Goal: Information Seeking & Learning: Learn about a topic

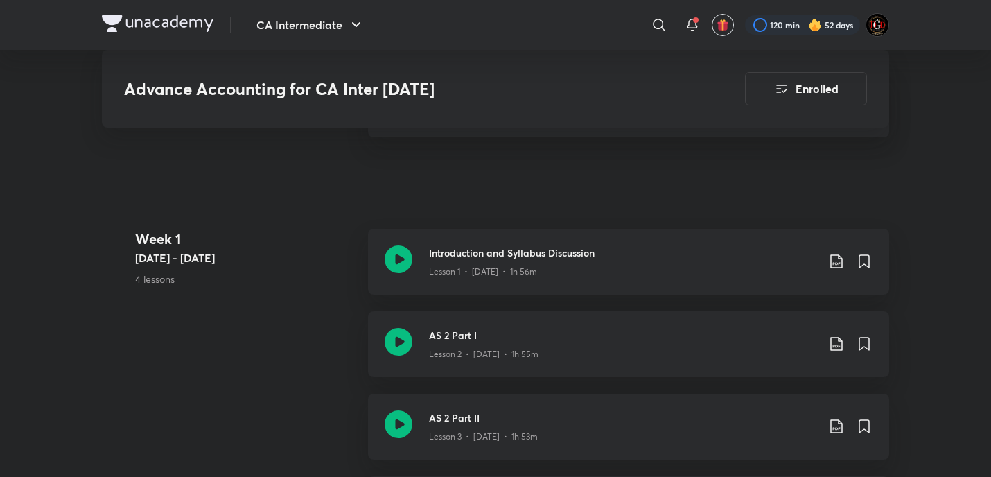
scroll to position [994, 0]
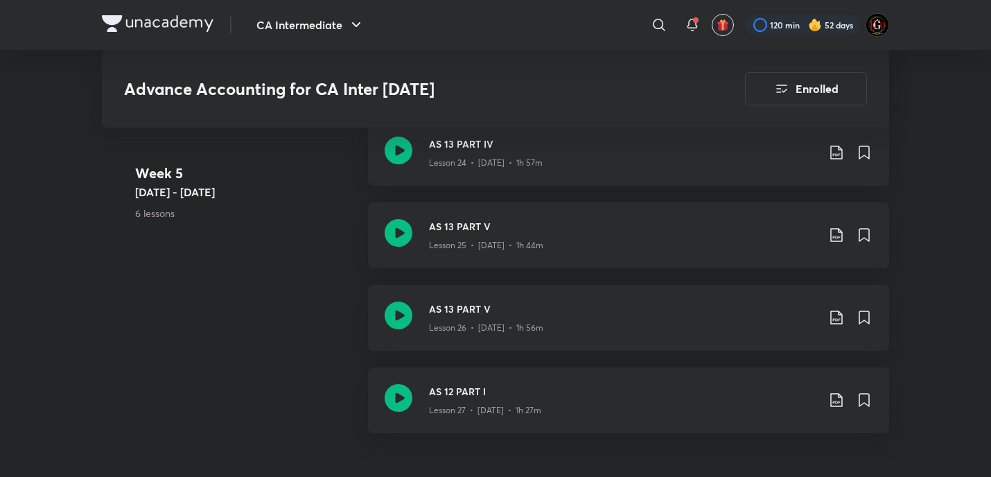
scroll to position [3027, 0]
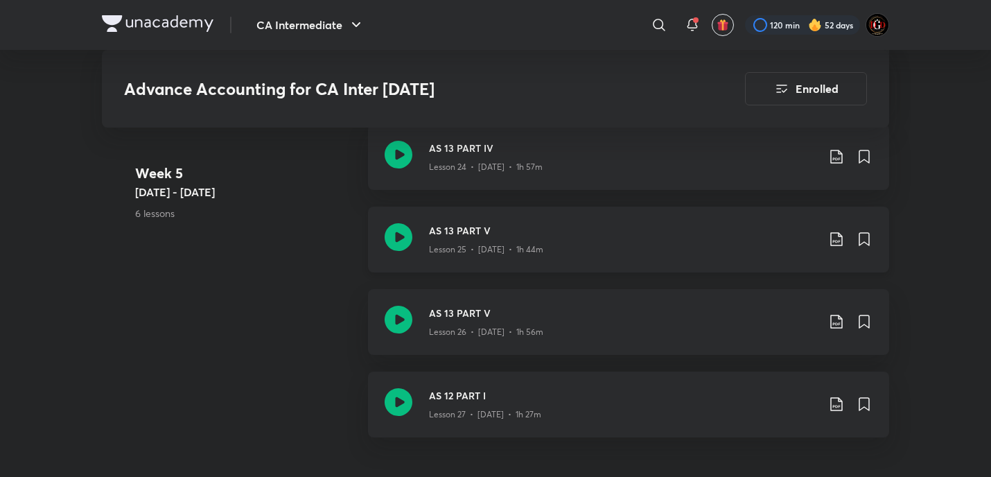
click at [835, 234] on icon at bounding box center [837, 239] width 17 height 17
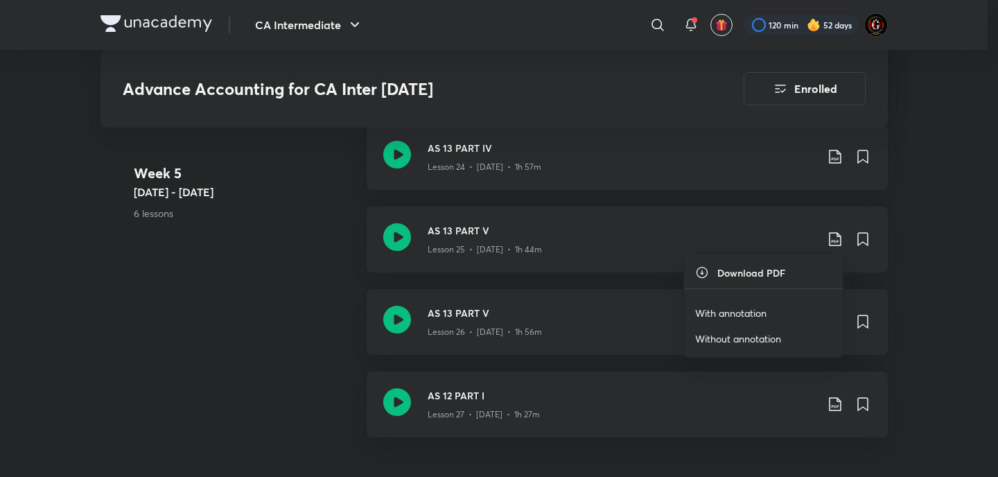
click at [735, 316] on p "With annotation" at bounding box center [730, 313] width 71 height 15
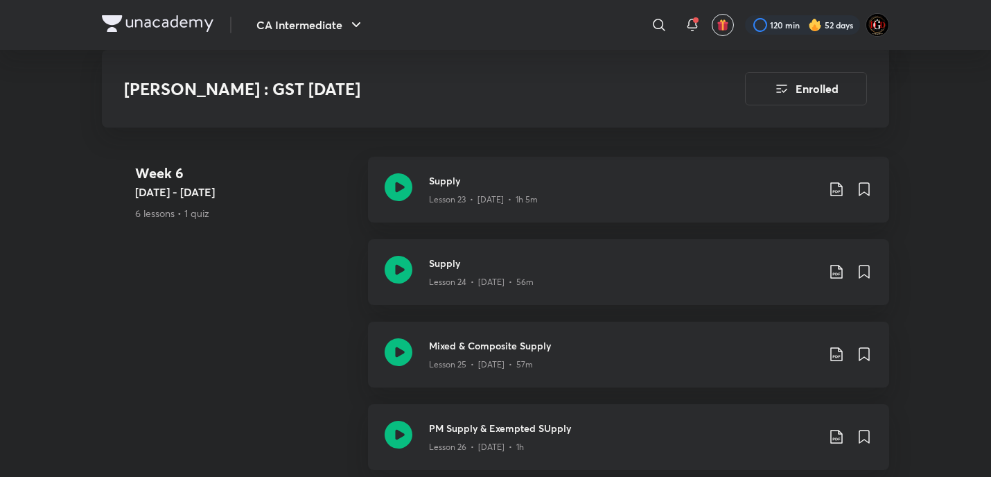
scroll to position [3328, 0]
